Goal: Check status: Check status

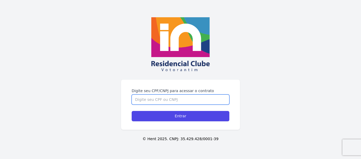
click at [141, 99] on input "Digite seu CPF/CNPJ para acessar o contrato" at bounding box center [181, 100] width 98 height 10
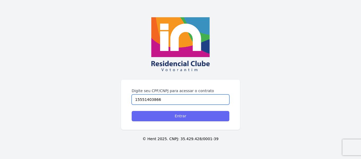
type input "15551403866"
click at [174, 115] on input "Entrar" at bounding box center [181, 116] width 98 height 10
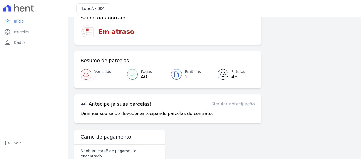
scroll to position [23, 0]
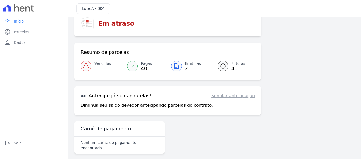
click at [187, 65] on span "Emitidas" at bounding box center [193, 64] width 16 height 6
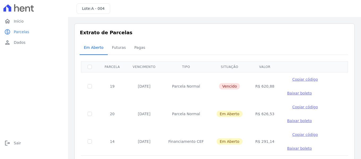
click at [92, 49] on span "Em Aberto" at bounding box center [94, 47] width 26 height 11
click at [120, 49] on span "Futuras" at bounding box center [119, 47] width 20 height 11
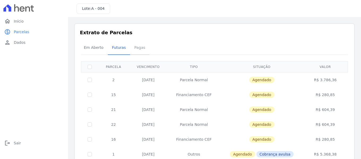
click at [134, 49] on span "Pagas" at bounding box center [139, 47] width 17 height 11
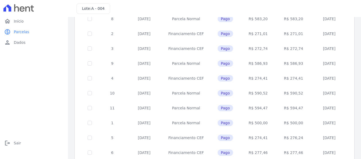
scroll to position [246, 0]
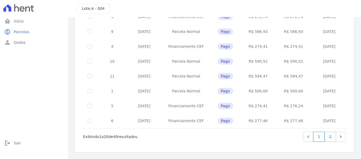
click at [326, 138] on link "2" at bounding box center [330, 137] width 11 height 10
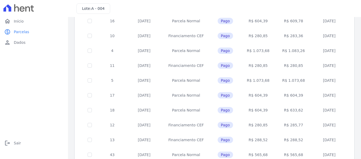
scroll to position [246, 0]
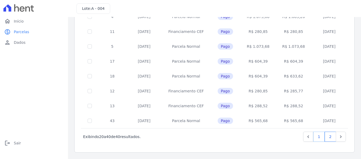
click at [315, 138] on link "1" at bounding box center [319, 137] width 11 height 10
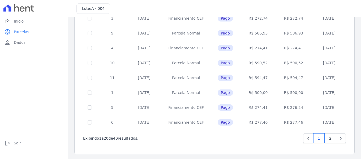
scroll to position [246, 0]
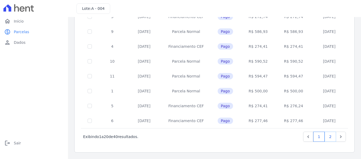
click at [325, 138] on link "2" at bounding box center [330, 137] width 11 height 10
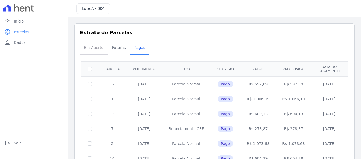
click at [94, 48] on span "Em Aberto" at bounding box center [94, 47] width 26 height 11
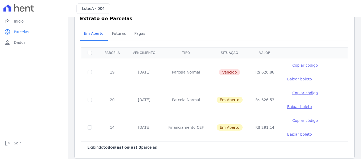
scroll to position [20, 0]
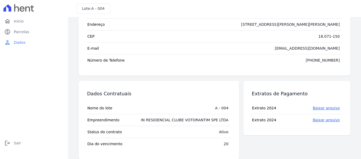
scroll to position [59, 0]
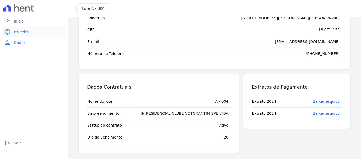
click at [23, 31] on span "Parcelas" at bounding box center [21, 31] width 15 height 5
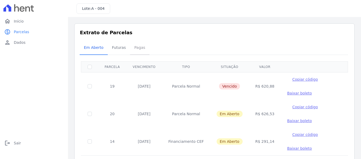
click at [137, 45] on span "Pagas" at bounding box center [139, 47] width 17 height 11
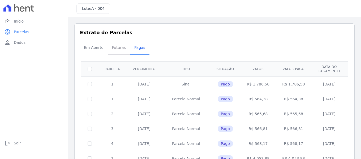
click at [123, 48] on span "Futuras" at bounding box center [119, 47] width 20 height 11
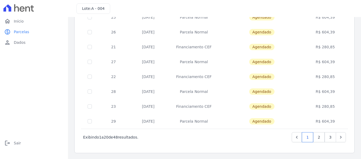
scroll to position [242, 0]
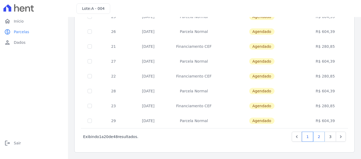
click at [316, 139] on link "2" at bounding box center [319, 137] width 11 height 10
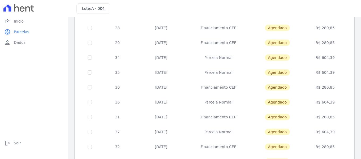
scroll to position [242, 0]
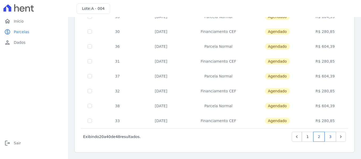
click at [325, 137] on link "3" at bounding box center [330, 137] width 11 height 10
